Goal: Task Accomplishment & Management: Use online tool/utility

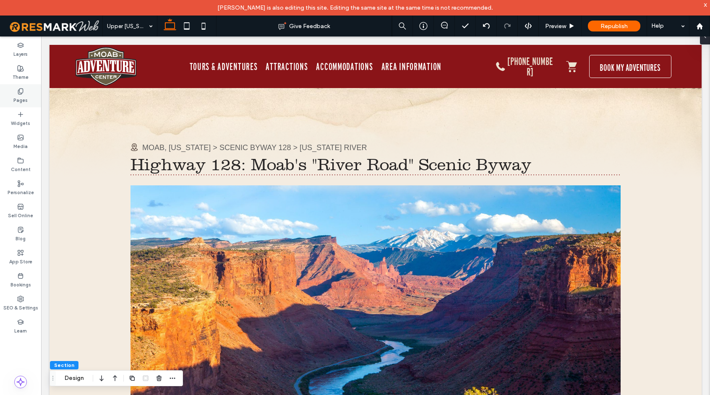
click at [17, 96] on label "Pages" at bounding box center [20, 99] width 14 height 9
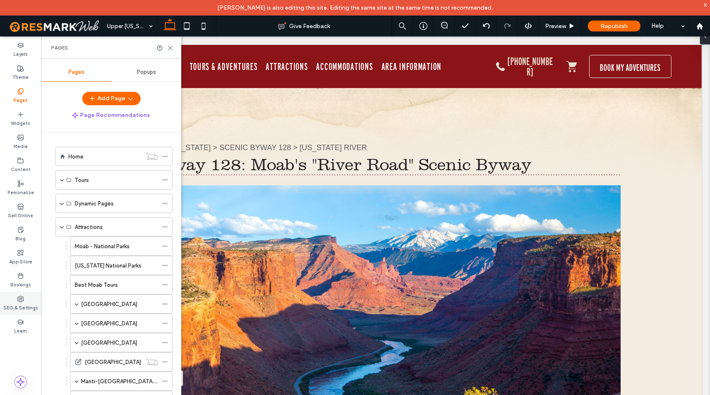
click at [21, 300] on use at bounding box center [21, 299] width 6 height 6
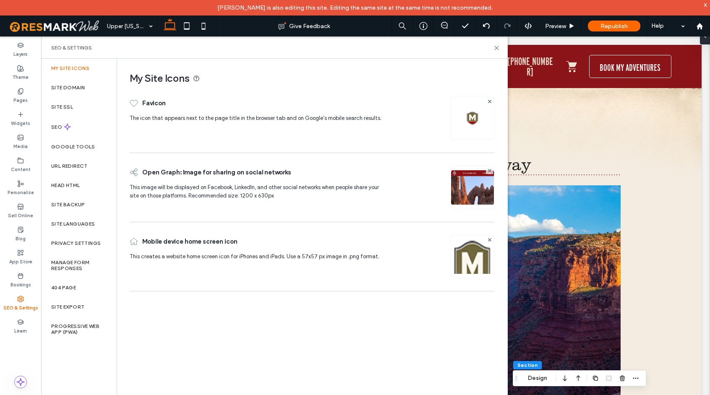
click at [468, 190] on img at bounding box center [472, 198] width 43 height 57
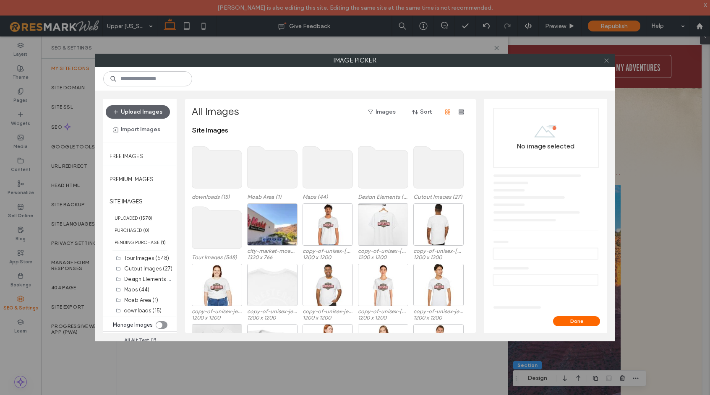
click at [607, 59] on icon at bounding box center [606, 60] width 6 height 6
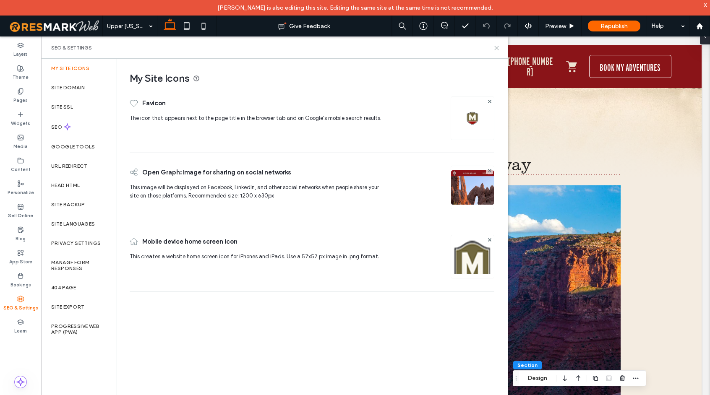
drag, startPoint x: 497, startPoint y: 46, endPoint x: 465, endPoint y: 1, distance: 55.3
click at [497, 46] on icon at bounding box center [496, 48] width 6 height 6
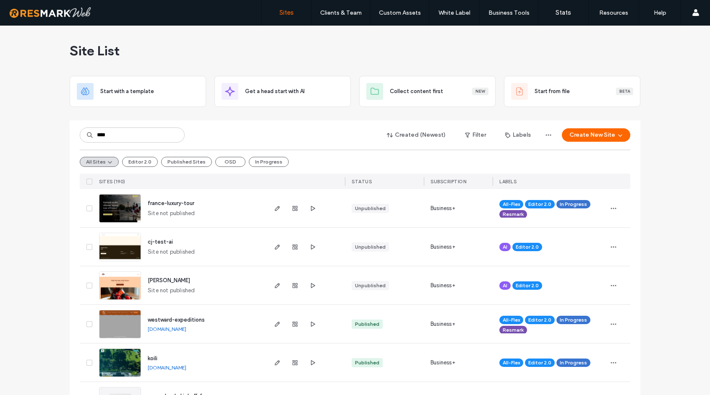
type input "****"
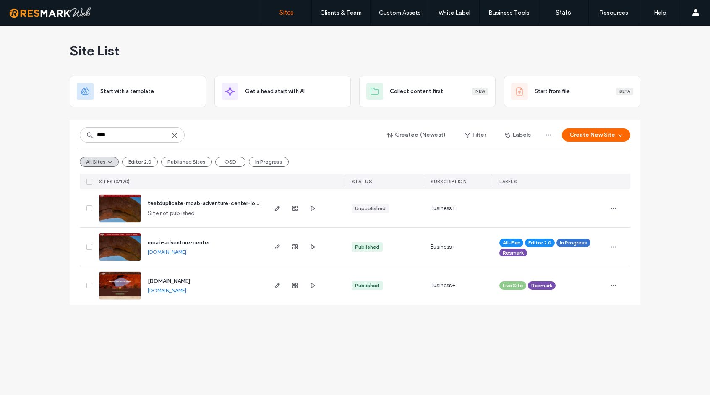
click at [183, 240] on span "moab-adventure-center" at bounding box center [179, 243] width 62 height 6
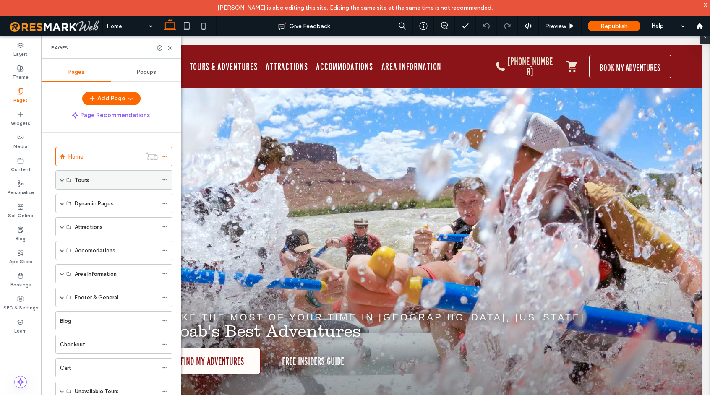
click at [61, 180] on span at bounding box center [62, 180] width 4 height 4
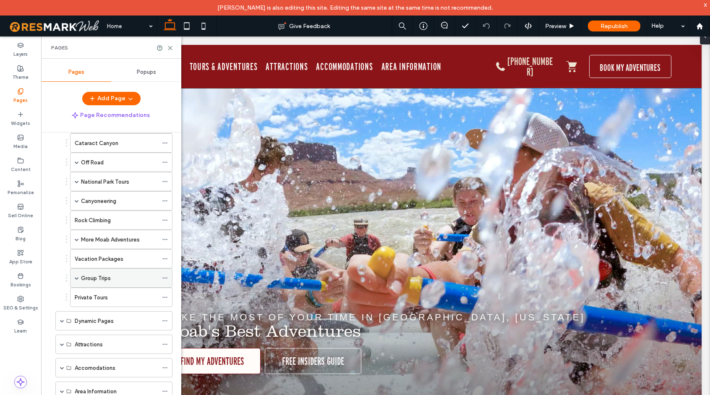
scroll to position [122, 0]
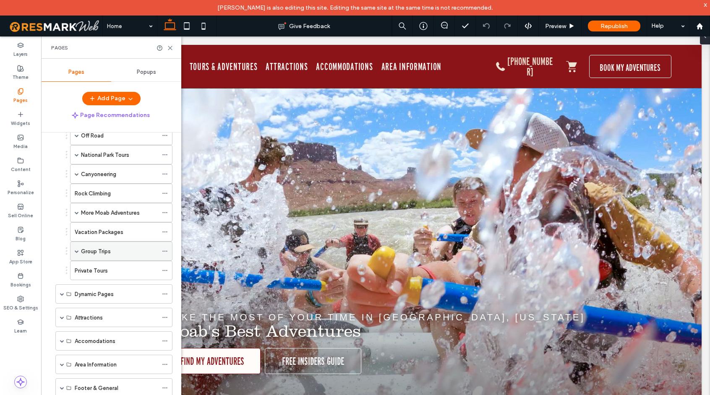
click at [76, 250] on span at bounding box center [77, 251] width 4 height 4
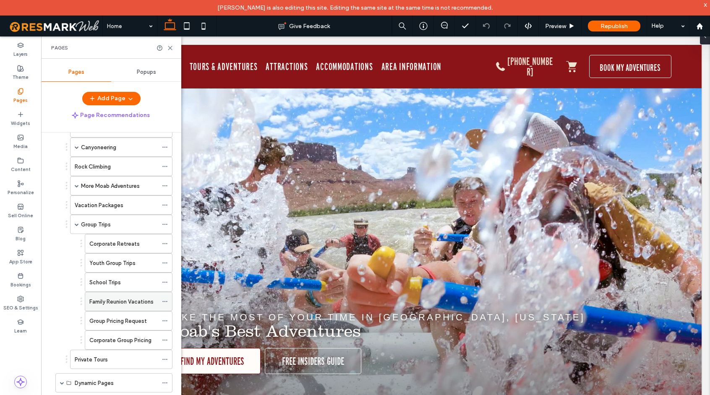
scroll to position [161, 0]
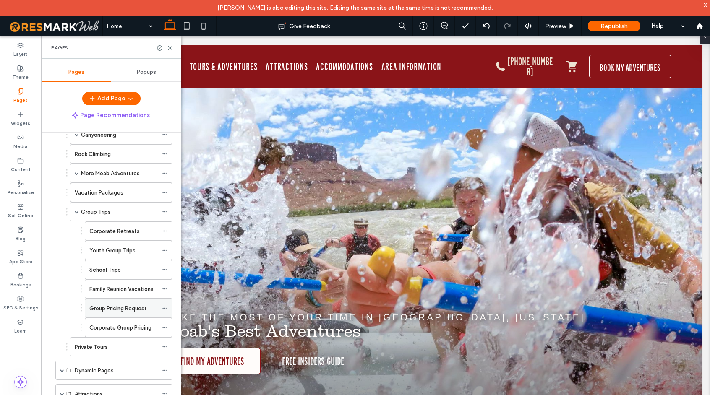
click at [126, 307] on label "Group Pricing Request" at bounding box center [117, 308] width 57 height 15
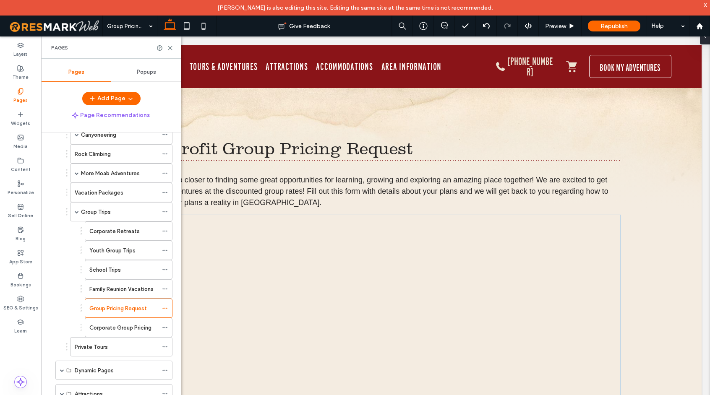
scroll to position [2, 0]
click at [140, 329] on label "Corporate Group Pricing" at bounding box center [120, 328] width 62 height 15
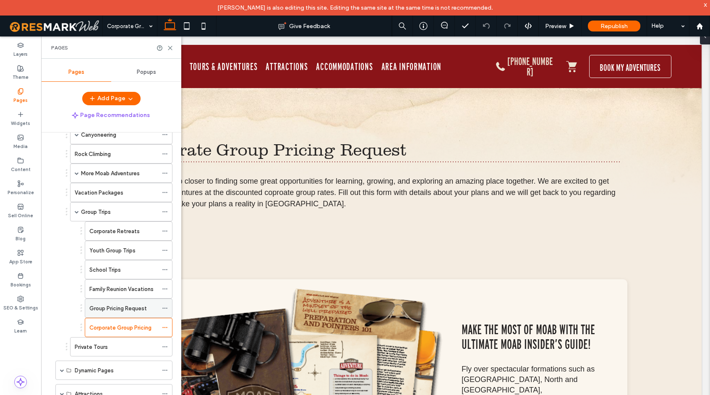
click at [123, 309] on label "Group Pricing Request" at bounding box center [117, 308] width 57 height 15
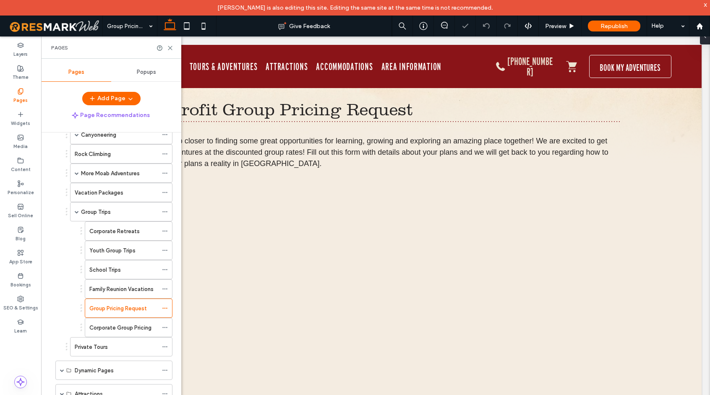
scroll to position [42, 0]
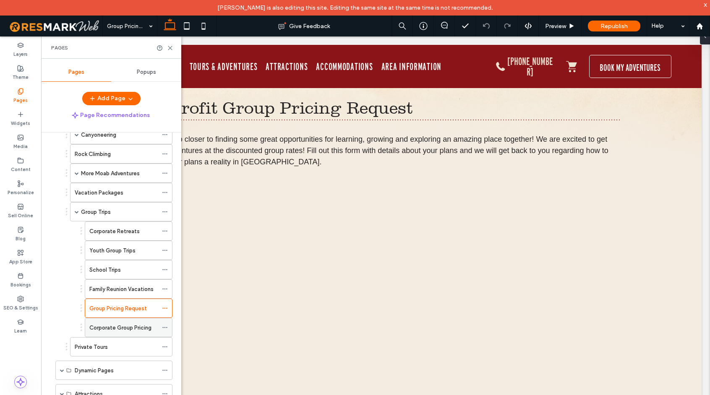
click at [126, 324] on label "Corporate Group Pricing" at bounding box center [120, 328] width 62 height 15
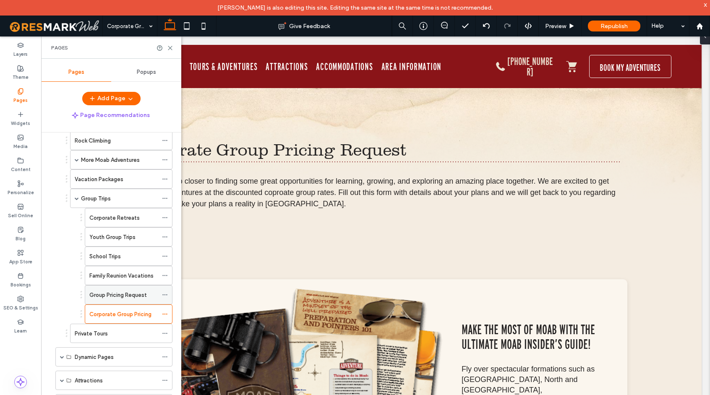
scroll to position [181, 0]
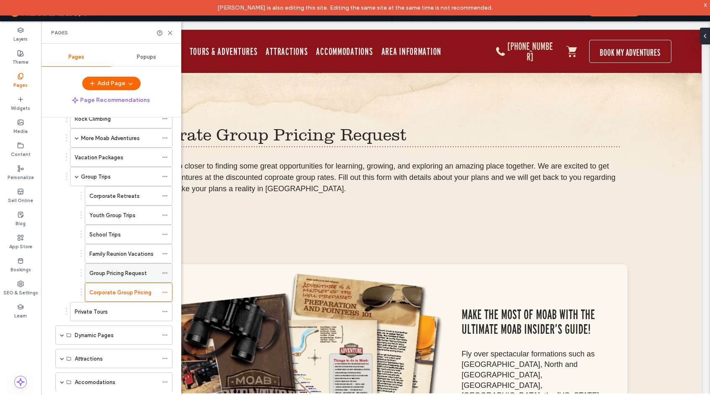
click at [124, 269] on label "Group Pricing Request" at bounding box center [117, 273] width 57 height 15
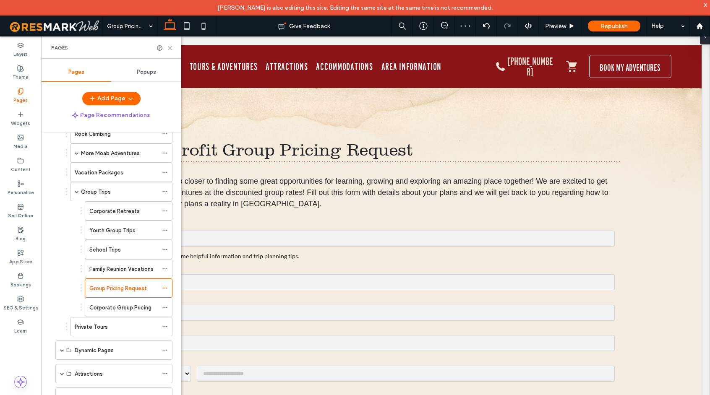
click at [169, 47] on icon at bounding box center [170, 48] width 6 height 6
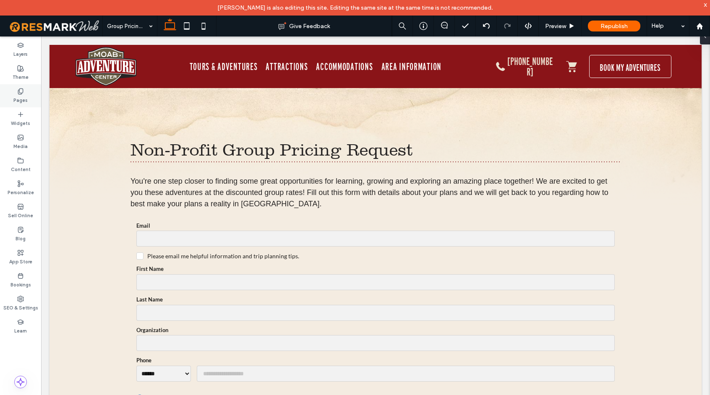
click at [18, 91] on use at bounding box center [20, 91] width 5 height 5
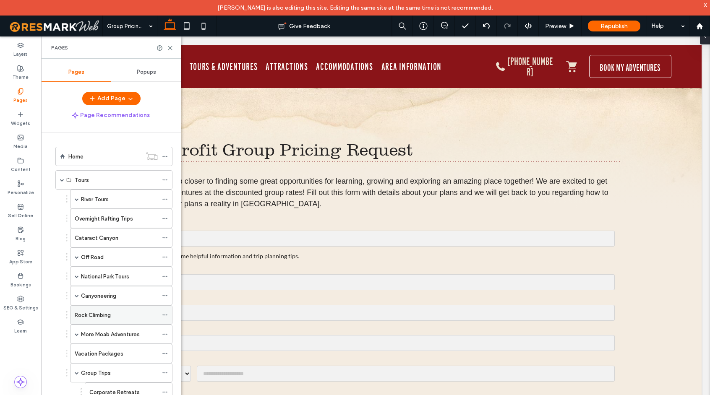
scroll to position [144, 0]
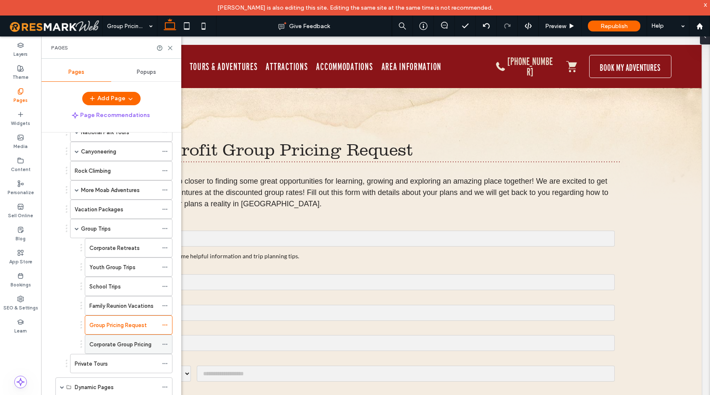
click at [127, 343] on label "Corporate Group Pricing" at bounding box center [120, 344] width 62 height 15
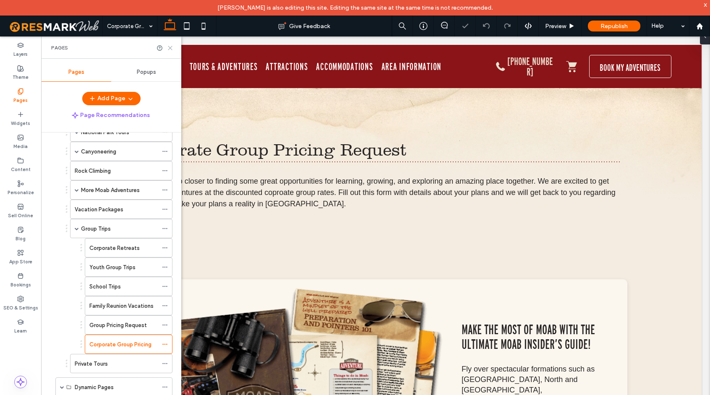
drag, startPoint x: 168, startPoint y: 49, endPoint x: 222, endPoint y: 88, distance: 66.4
click at [168, 49] on icon at bounding box center [170, 48] width 6 height 6
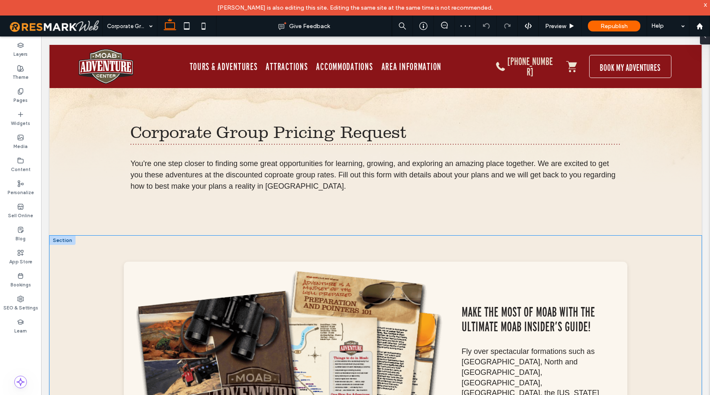
scroll to position [19, 0]
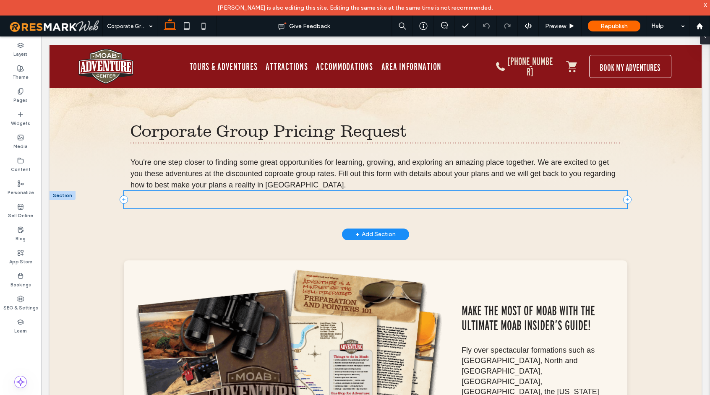
click at [214, 203] on div at bounding box center [375, 200] width 503 height 18
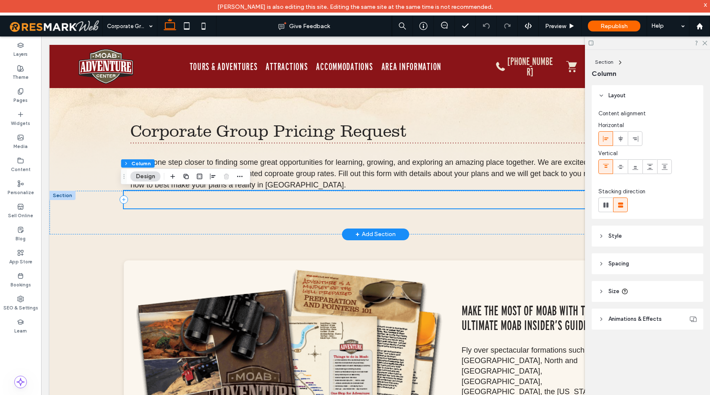
click at [214, 203] on div at bounding box center [375, 200] width 503 height 18
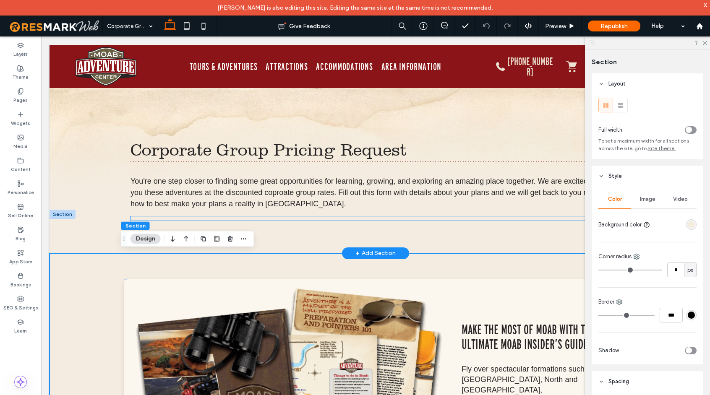
click at [210, 218] on div at bounding box center [375, 218] width 490 height 4
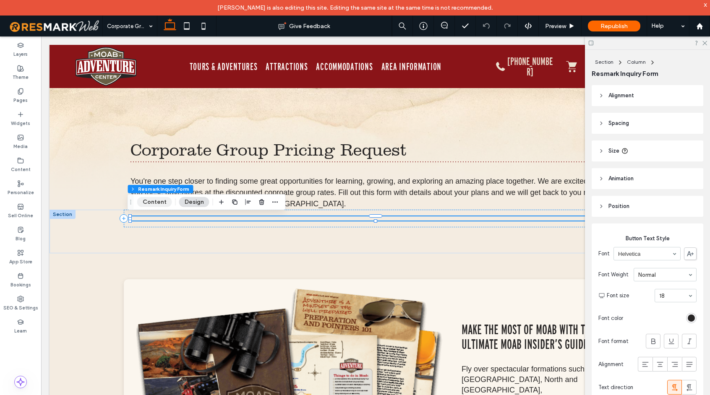
click at [155, 204] on button "Content" at bounding box center [154, 202] width 35 height 10
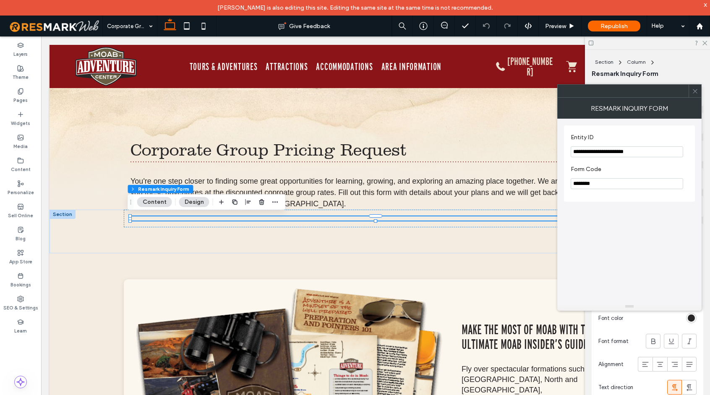
click at [695, 92] on icon at bounding box center [695, 91] width 6 height 6
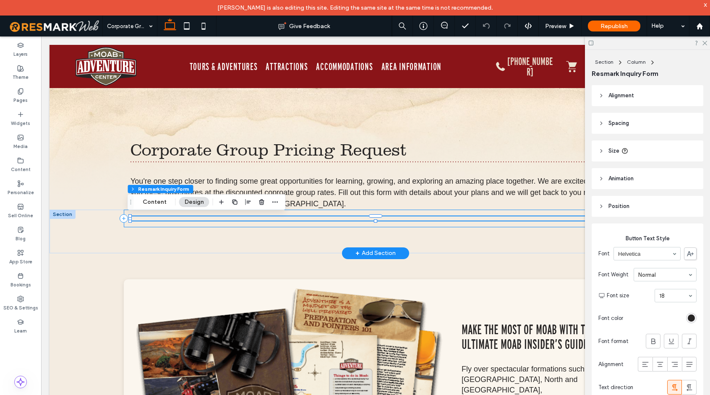
click at [151, 216] on div at bounding box center [375, 216] width 490 height 0
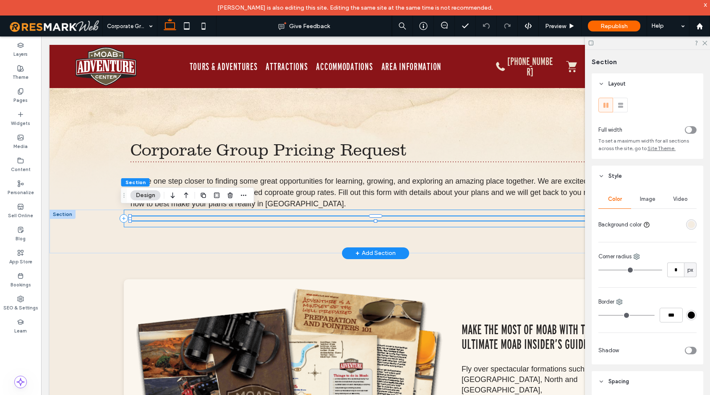
click at [151, 216] on div at bounding box center [375, 218] width 490 height 4
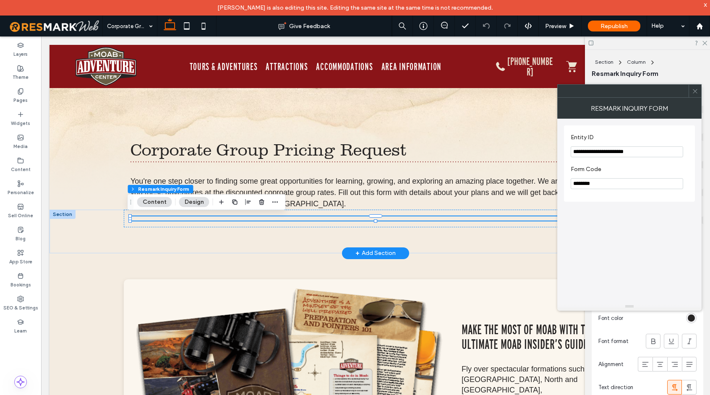
click at [695, 91] on use at bounding box center [695, 91] width 4 height 4
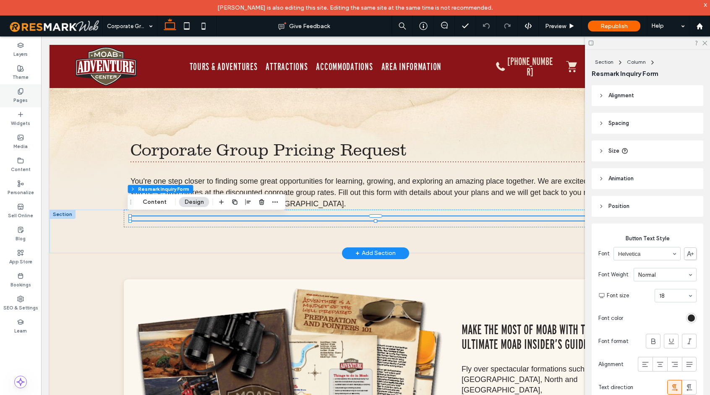
click at [16, 93] on div "Pages" at bounding box center [20, 95] width 41 height 23
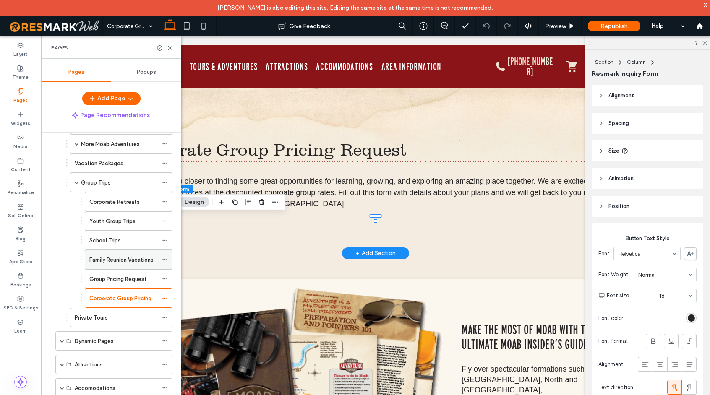
scroll to position [236, 0]
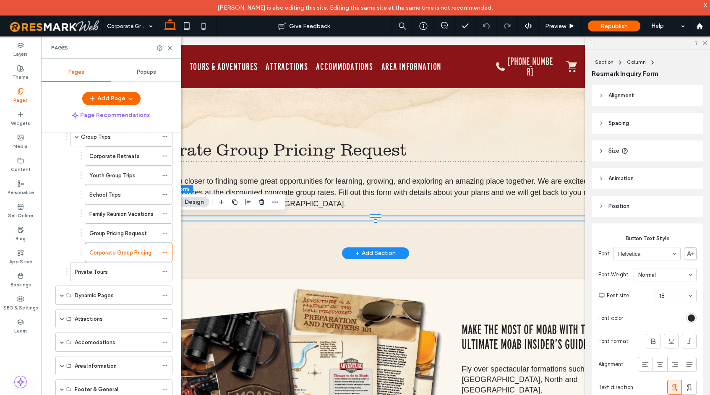
click at [123, 229] on label "Group Pricing Request" at bounding box center [117, 233] width 57 height 15
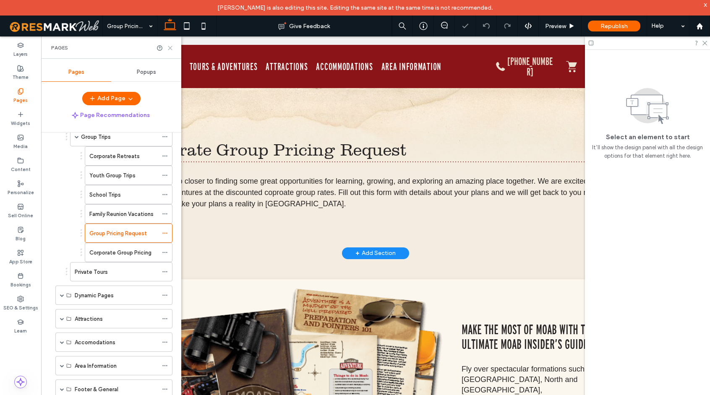
click at [170, 47] on use at bounding box center [170, 48] width 4 height 4
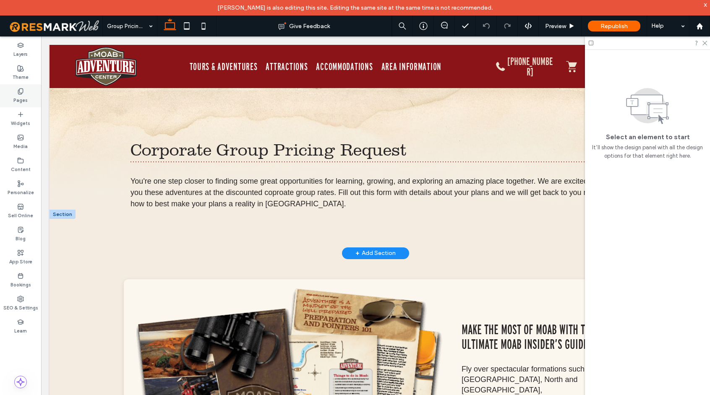
click at [15, 86] on div "Pages" at bounding box center [20, 95] width 41 height 23
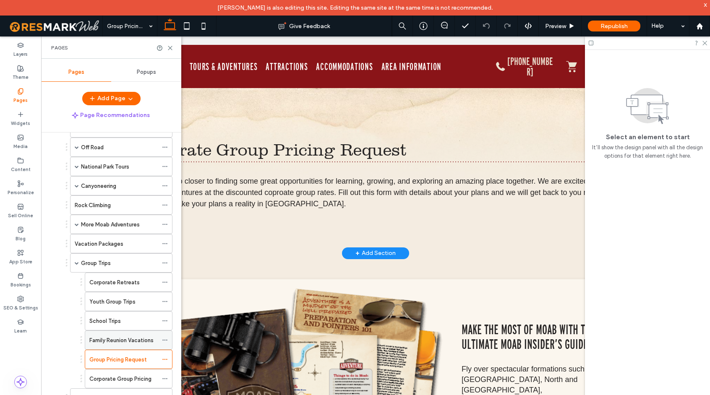
scroll to position [126, 0]
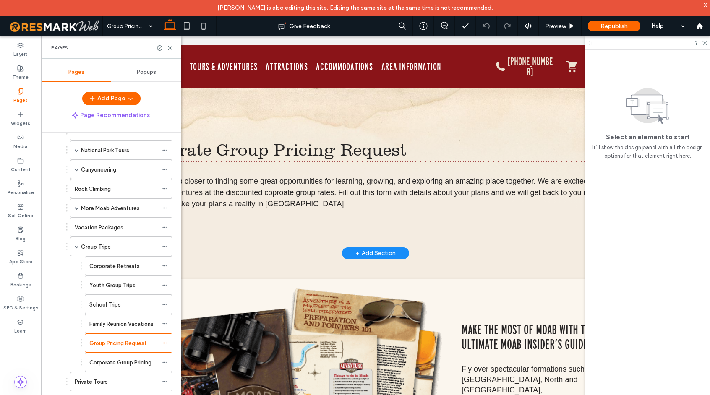
click at [125, 356] on div "Corporate Group Pricing" at bounding box center [123, 362] width 68 height 18
click at [169, 48] on icon at bounding box center [170, 48] width 6 height 6
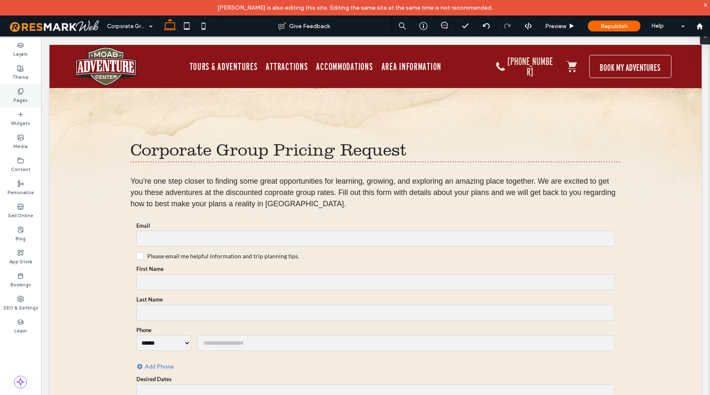
click at [23, 96] on label "Pages" at bounding box center [20, 99] width 14 height 9
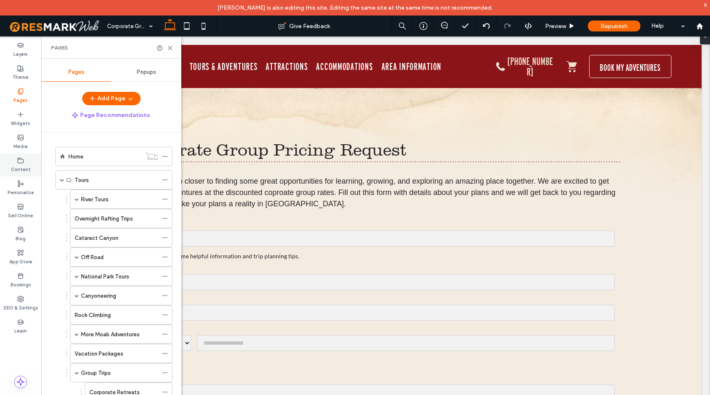
click at [27, 162] on div "Content" at bounding box center [20, 165] width 41 height 23
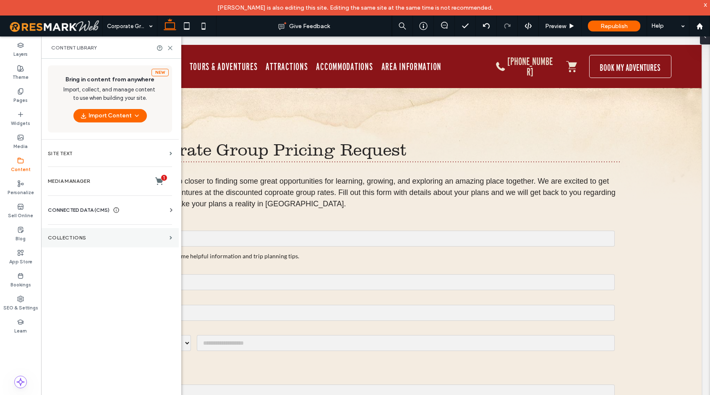
click at [87, 233] on section "Collections" at bounding box center [110, 237] width 138 height 19
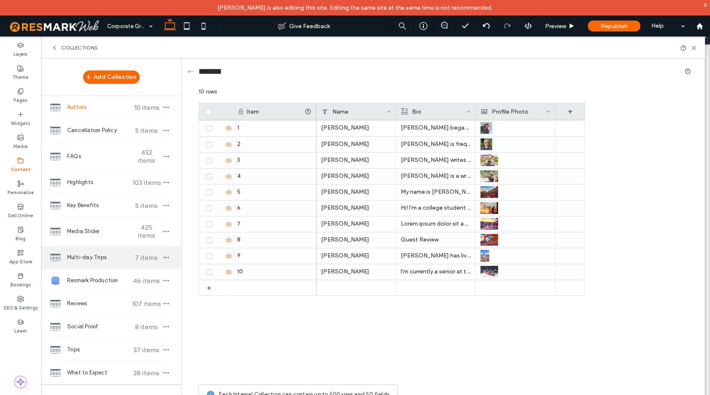
click at [90, 253] on div "Multi-day Trips 7 items" at bounding box center [111, 257] width 140 height 23
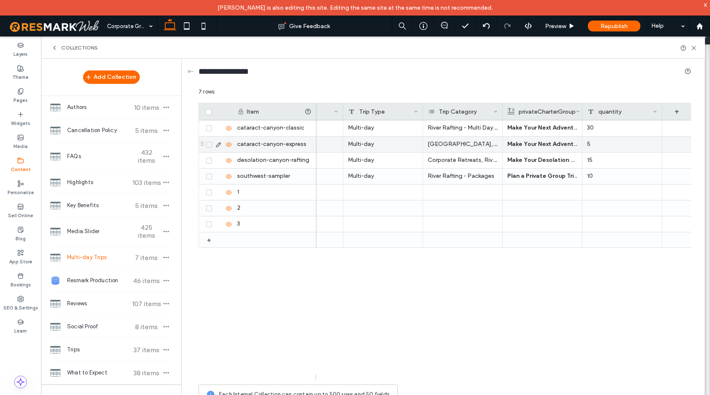
click at [593, 144] on div "5" at bounding box center [622, 145] width 80 height 16
click at [590, 143] on div "5" at bounding box center [622, 145] width 80 height 16
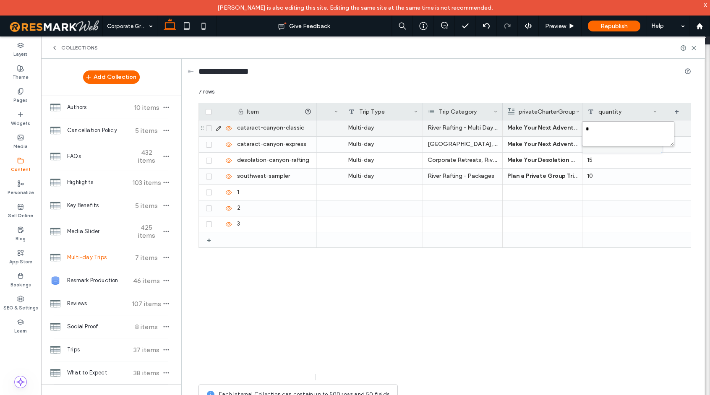
drag, startPoint x: 590, startPoint y: 128, endPoint x: 580, endPoint y: 128, distance: 10.1
click at [580, 128] on div "* 7 rows Drag here to set row groups Drag here to set column labels Item Button…" at bounding box center [444, 248] width 493 height 321
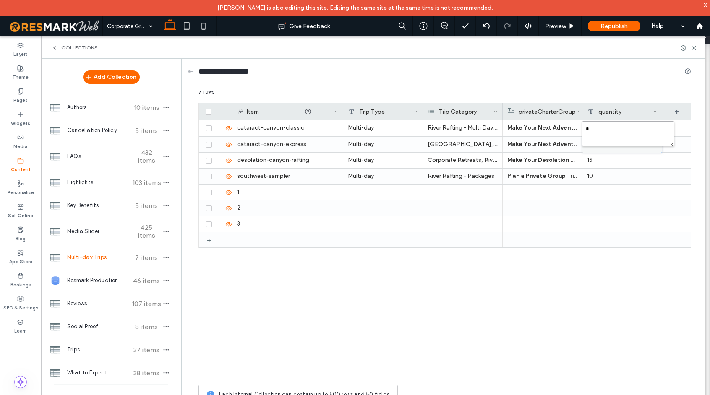
click at [584, 130] on textarea "*" at bounding box center [628, 133] width 92 height 25
type textarea "**"
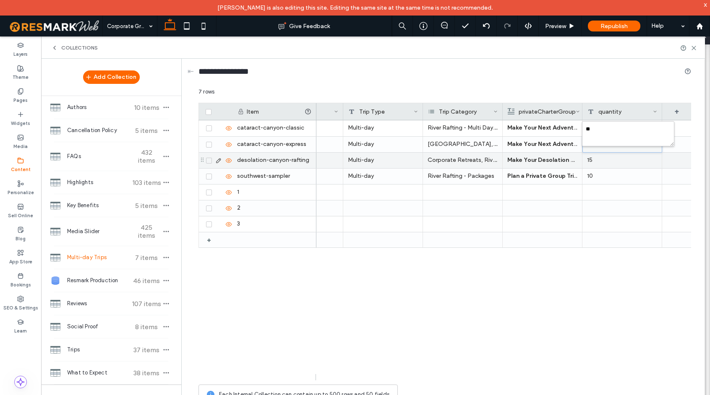
click at [627, 158] on div "15" at bounding box center [622, 161] width 80 height 16
click at [602, 163] on div "15" at bounding box center [622, 161] width 80 height 16
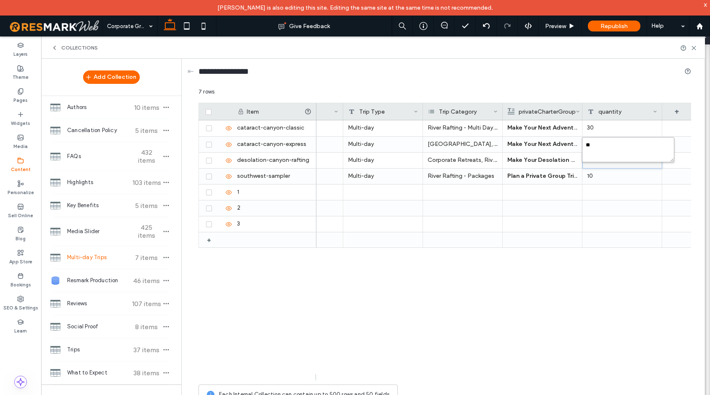
drag, startPoint x: 594, startPoint y: 143, endPoint x: 581, endPoint y: 144, distance: 12.6
click at [581, 144] on div "** 7 rows Drag here to set row groups Drag here to set column labels Item Butto…" at bounding box center [444, 248] width 493 height 321
click at [587, 143] on textarea "**" at bounding box center [628, 149] width 92 height 25
click at [587, 142] on textarea "**" at bounding box center [628, 149] width 92 height 25
click at [588, 143] on textarea "**" at bounding box center [628, 149] width 92 height 25
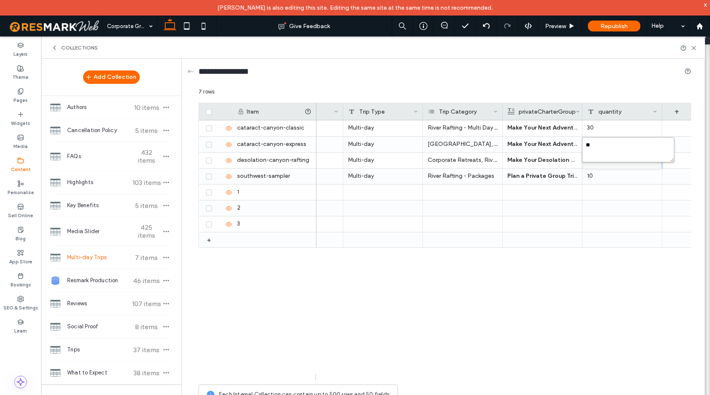
click at [588, 143] on textarea "**" at bounding box center [628, 149] width 92 height 25
click at [587, 143] on textarea "**" at bounding box center [628, 149] width 92 height 25
type textarea "**"
click at [609, 180] on div "10" at bounding box center [622, 177] width 80 height 16
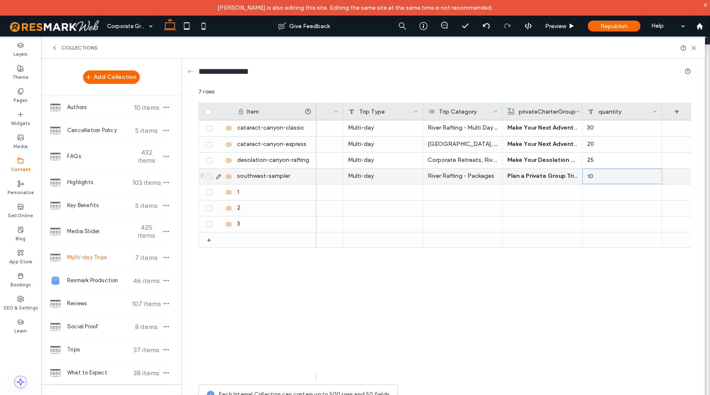
click at [600, 177] on div "10" at bounding box center [622, 177] width 80 height 16
click at [590, 162] on textarea "**" at bounding box center [628, 165] width 92 height 25
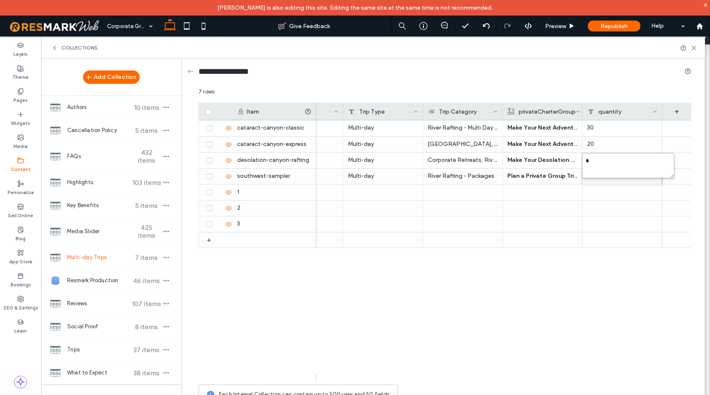
type textarea "**"
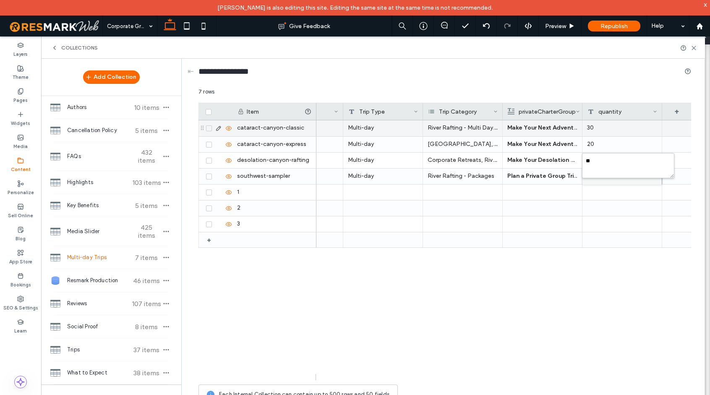
click at [602, 128] on div "30" at bounding box center [622, 128] width 80 height 16
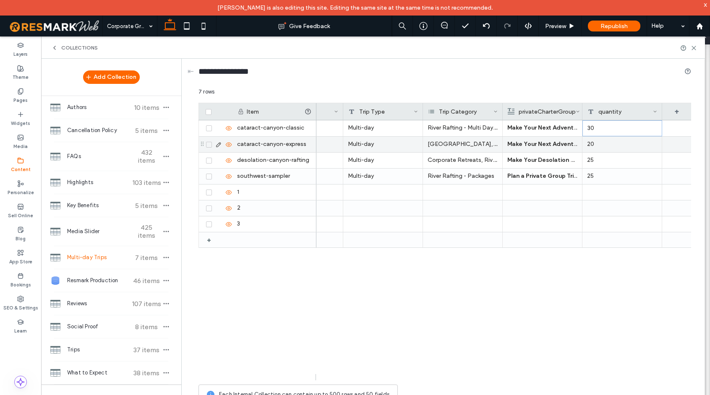
click at [598, 144] on div "20" at bounding box center [622, 145] width 80 height 16
drag, startPoint x: 694, startPoint y: 48, endPoint x: 547, endPoint y: 77, distance: 150.1
click at [694, 48] on use at bounding box center [694, 48] width 4 height 4
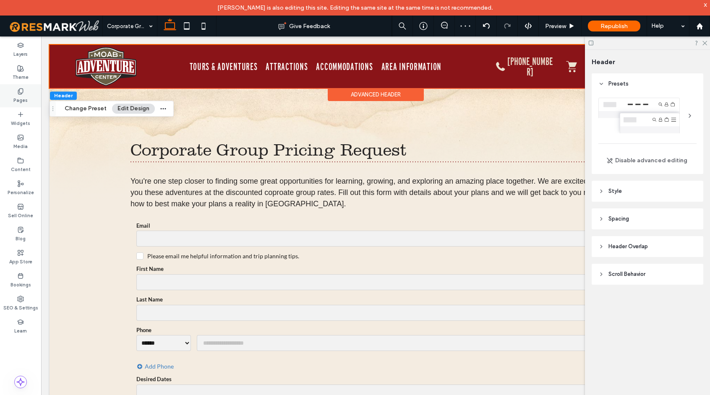
click at [21, 91] on icon at bounding box center [20, 91] width 7 height 7
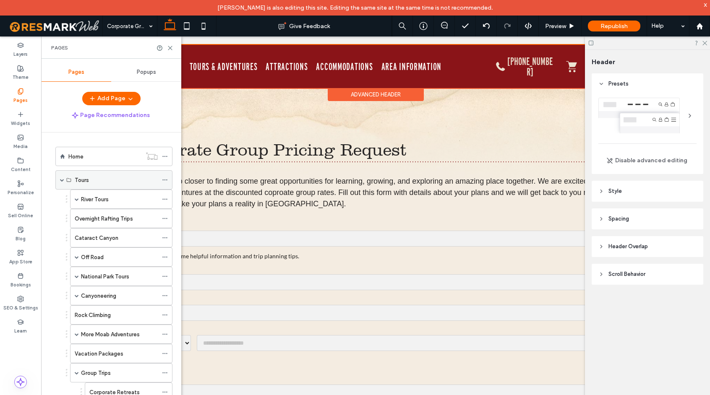
click at [56, 177] on div "Tours" at bounding box center [113, 179] width 117 height 19
click at [59, 178] on div "Tours" at bounding box center [113, 179] width 117 height 19
click at [60, 179] on span at bounding box center [62, 180] width 4 height 4
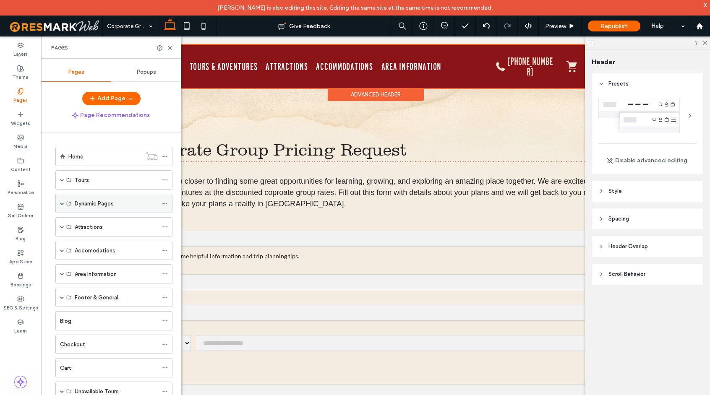
click at [60, 204] on div "Dynamic Pages" at bounding box center [113, 203] width 117 height 19
click at [64, 203] on span at bounding box center [62, 203] width 4 height 4
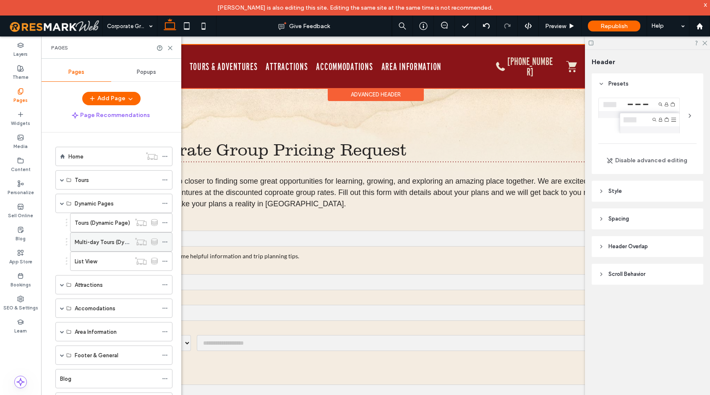
click at [99, 242] on label "Multi-day Tours (Dynamic)" at bounding box center [108, 242] width 67 height 15
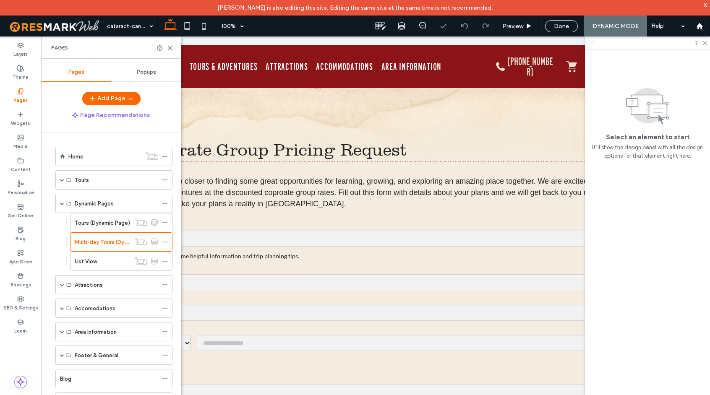
click at [88, 261] on label "List View" at bounding box center [86, 261] width 22 height 15
click at [170, 46] on icon at bounding box center [170, 48] width 6 height 6
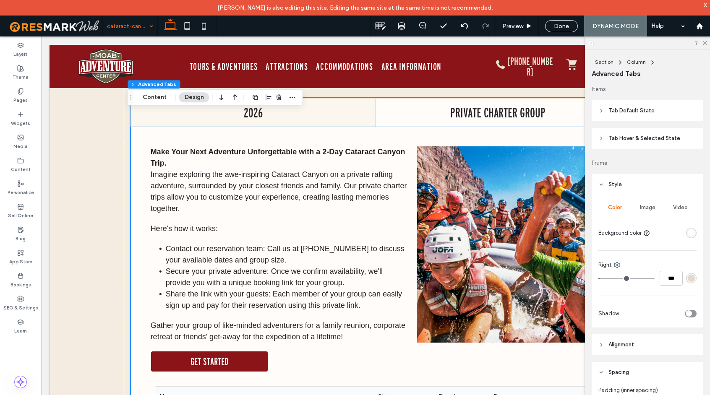
scroll to position [167, 0]
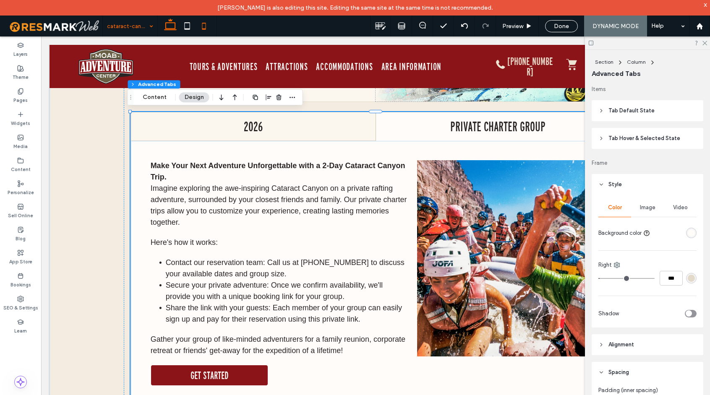
click at [202, 29] on use at bounding box center [204, 26] width 4 height 7
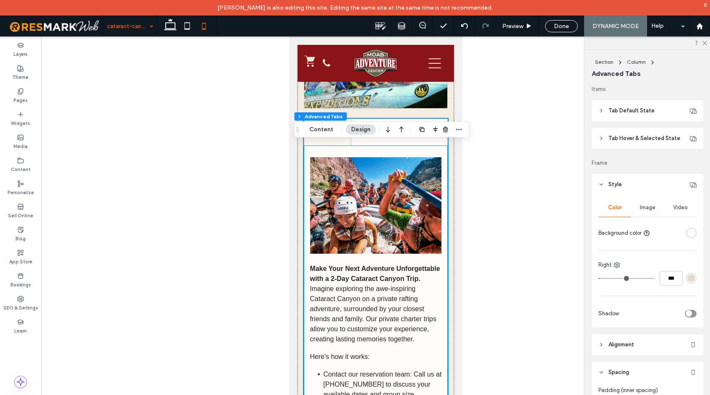
scroll to position [180, 0]
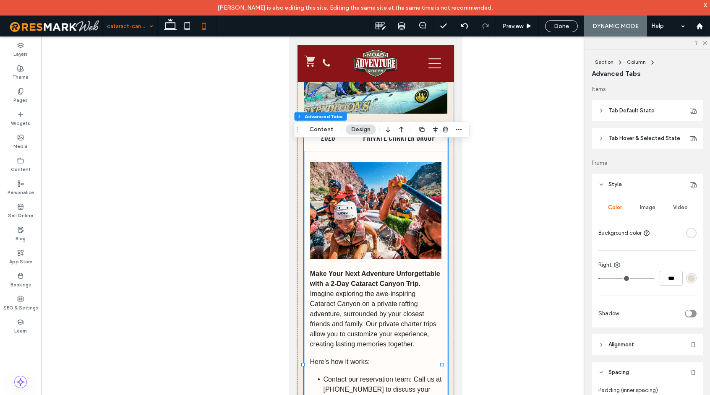
click at [331, 151] on h3 "2026" at bounding box center [327, 138] width 37 height 26
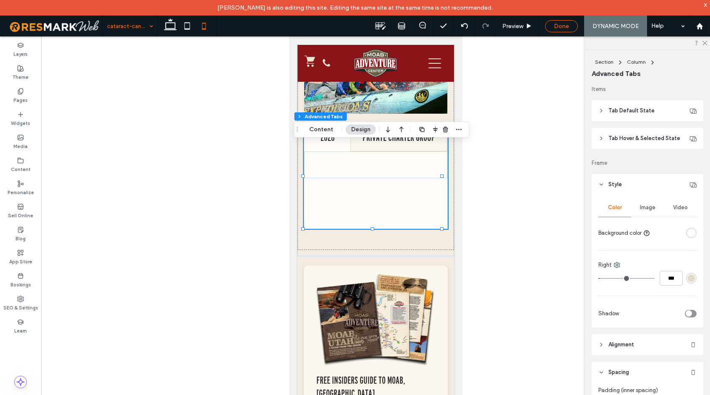
click at [555, 25] on span "Done" at bounding box center [561, 26] width 15 height 7
click at [603, 24] on div at bounding box center [355, 197] width 710 height 395
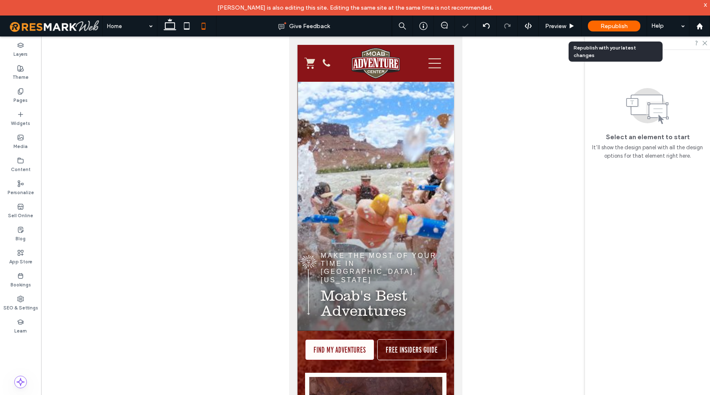
click at [613, 29] on span "Republish" at bounding box center [613, 26] width 27 height 7
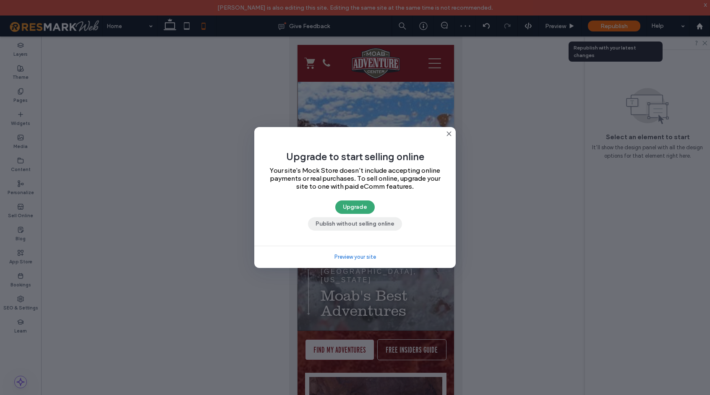
click at [365, 225] on button "Publish without selling online" at bounding box center [355, 223] width 94 height 13
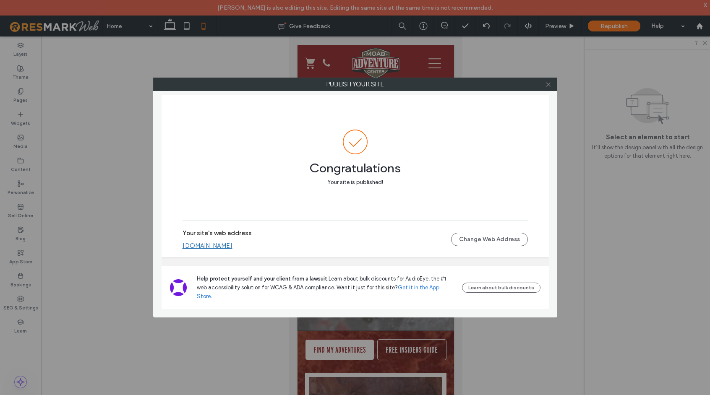
click at [551, 86] on icon at bounding box center [548, 84] width 6 height 6
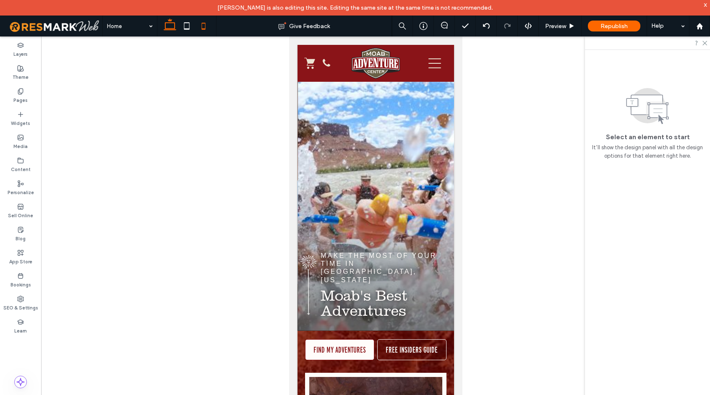
click at [172, 30] on icon at bounding box center [170, 26] width 17 height 17
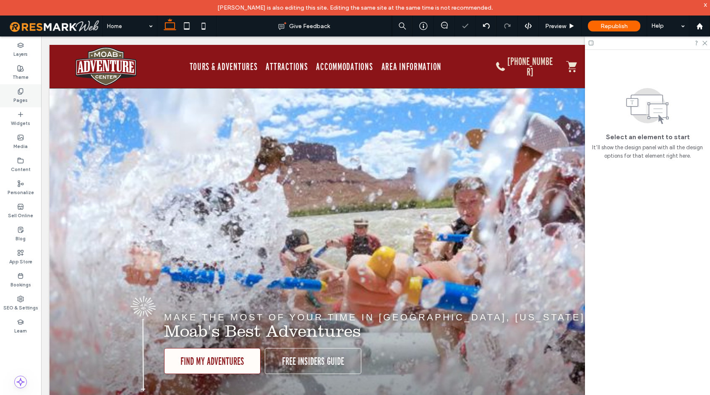
click at [15, 96] on label "Pages" at bounding box center [20, 99] width 14 height 9
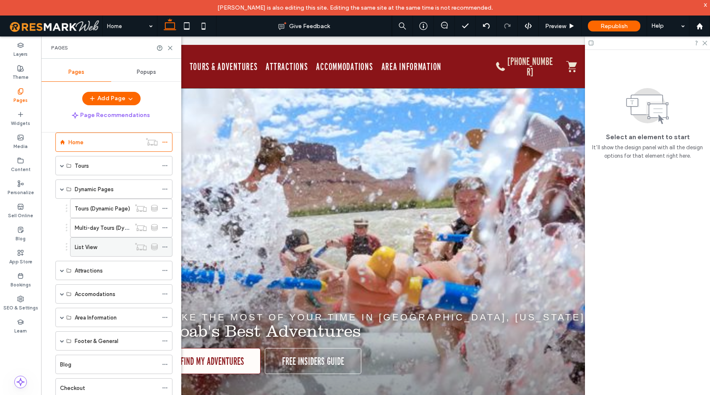
scroll to position [21, 0]
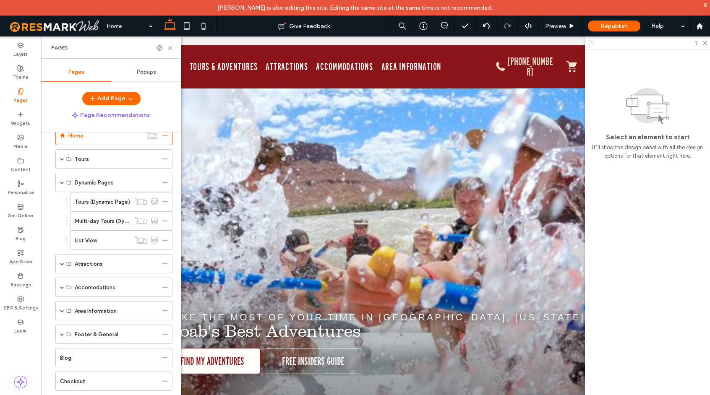
click at [170, 50] on icon at bounding box center [170, 48] width 6 height 6
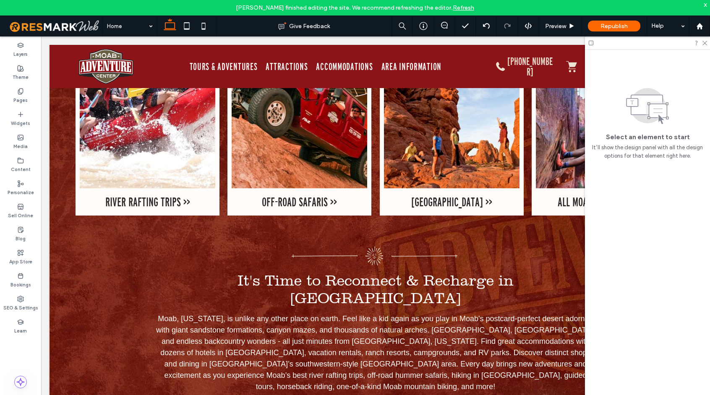
scroll to position [0, 0]
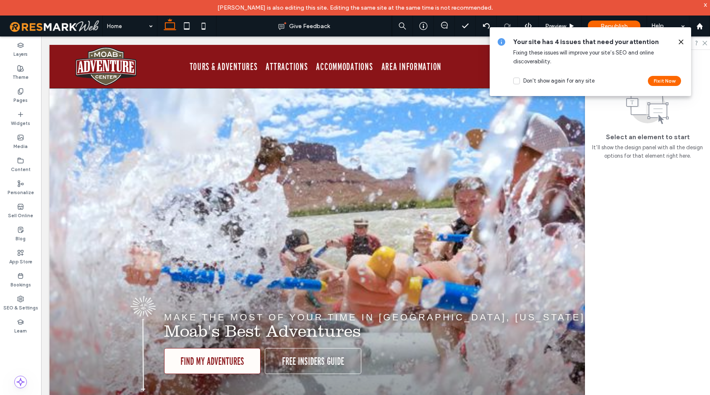
click at [678, 42] on icon at bounding box center [681, 42] width 7 height 7
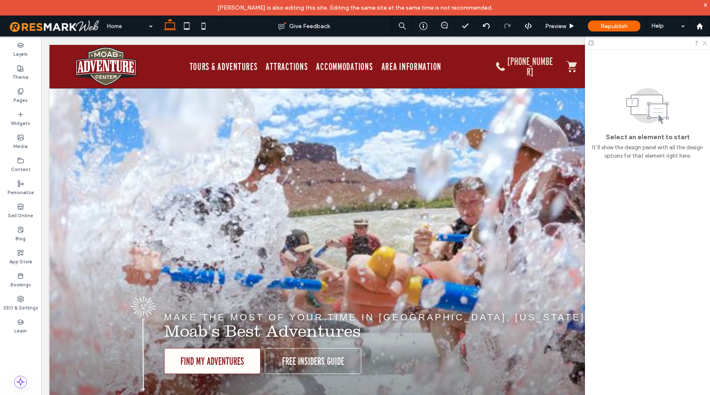
click at [707, 44] on div at bounding box center [647, 43] width 125 height 13
click at [705, 44] on icon at bounding box center [704, 42] width 5 height 5
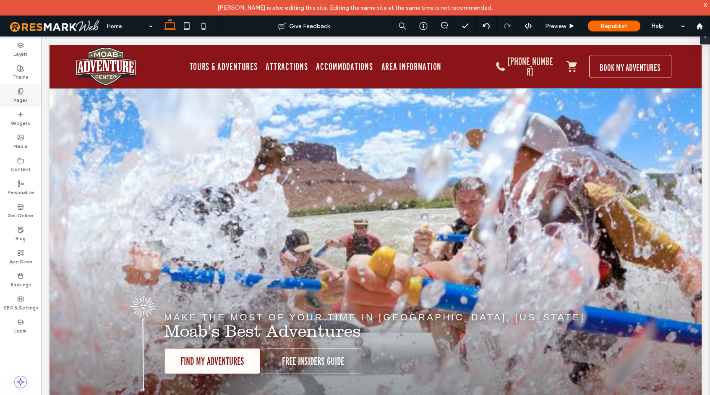
click at [18, 88] on icon at bounding box center [20, 91] width 7 height 7
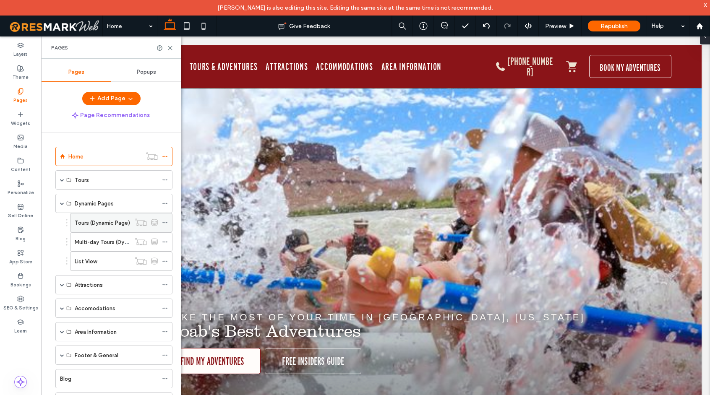
click at [99, 225] on label "Tours (Dynamic Page)" at bounding box center [102, 223] width 55 height 15
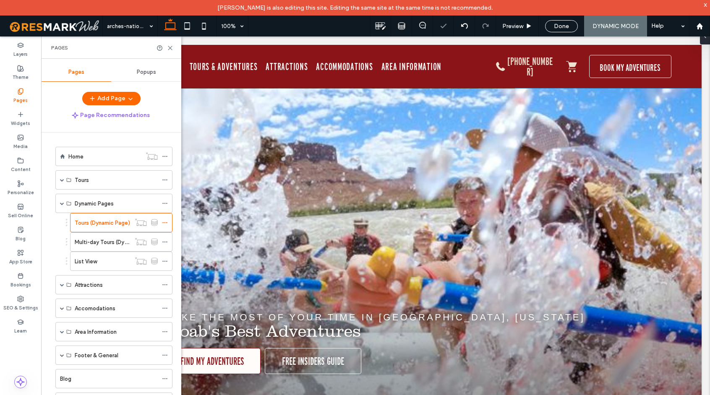
click at [170, 47] on use at bounding box center [170, 48] width 4 height 4
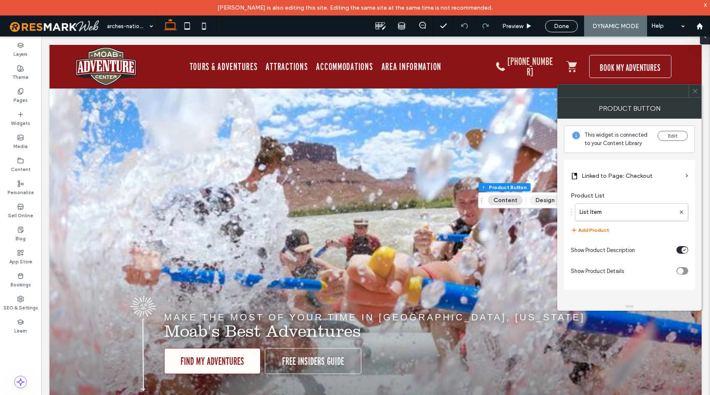
click at [544, 198] on button "Design" at bounding box center [545, 201] width 30 height 10
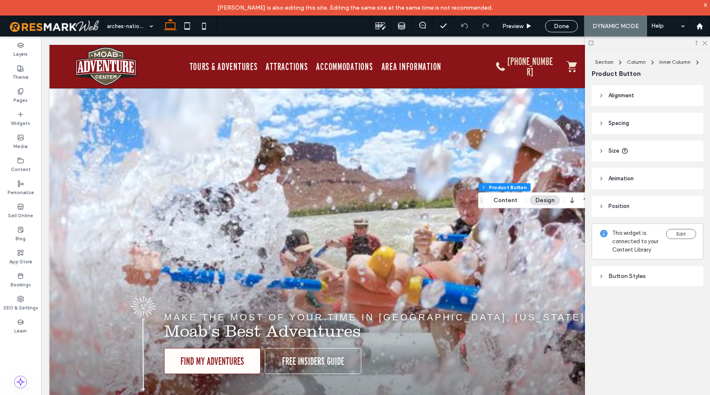
click at [603, 276] on icon at bounding box center [601, 277] width 6 height 6
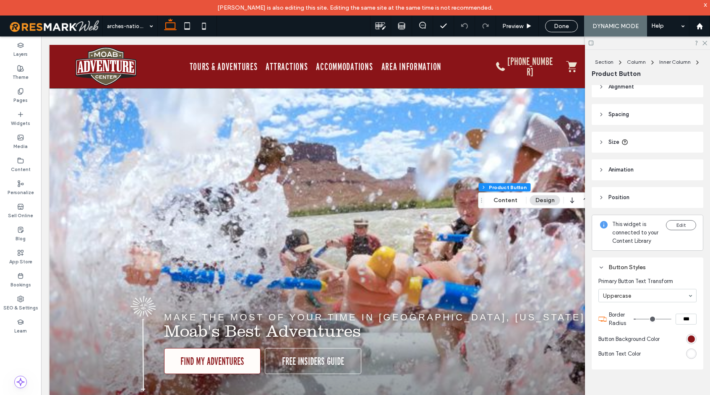
scroll to position [17, 0]
click at [705, 44] on icon at bounding box center [704, 42] width 5 height 5
